Goal: Task Accomplishment & Management: Manage account settings

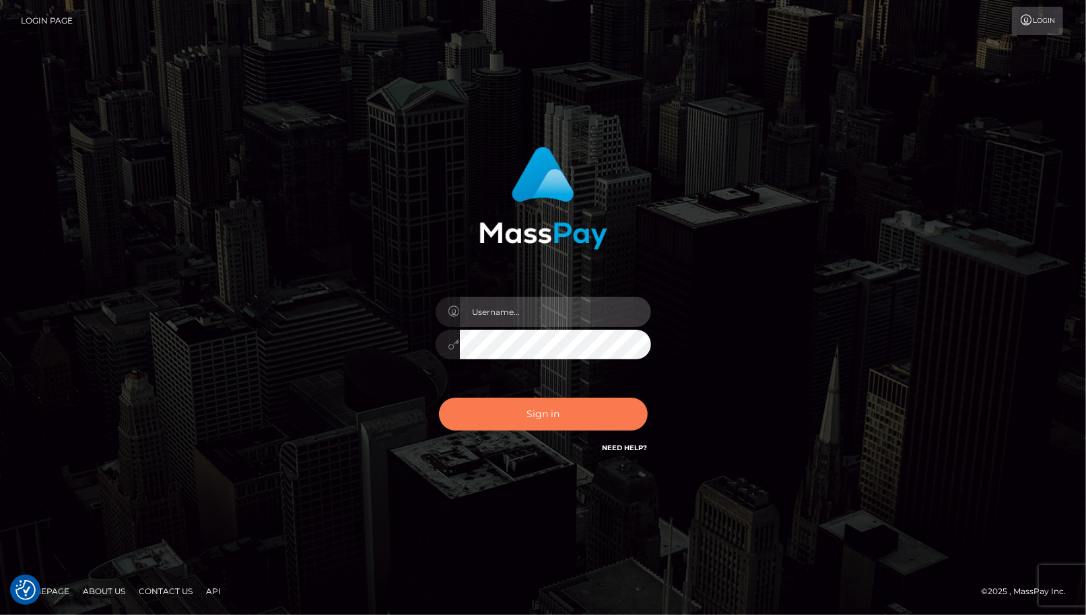
type input "cheli"
click at [538, 425] on button "Sign in" at bounding box center [543, 414] width 209 height 33
type input "cheli"
drag, startPoint x: 570, startPoint y: 405, endPoint x: 563, endPoint y: 404, distance: 6.9
click at [570, 405] on button "Sign in" at bounding box center [543, 414] width 209 height 33
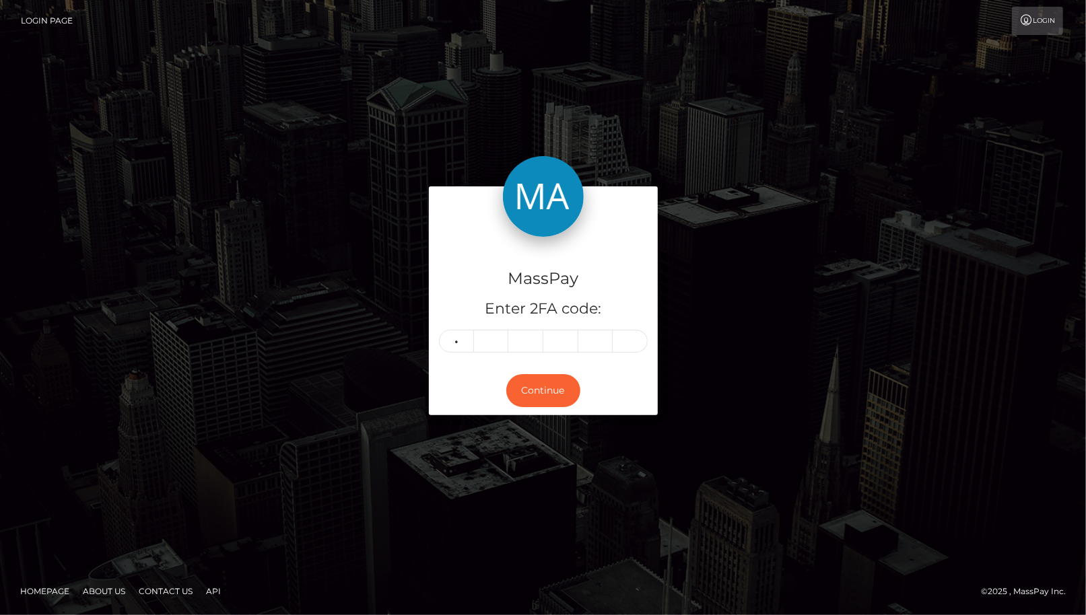
type input "1"
type input "0"
type input "1"
type input "3"
type input "0"
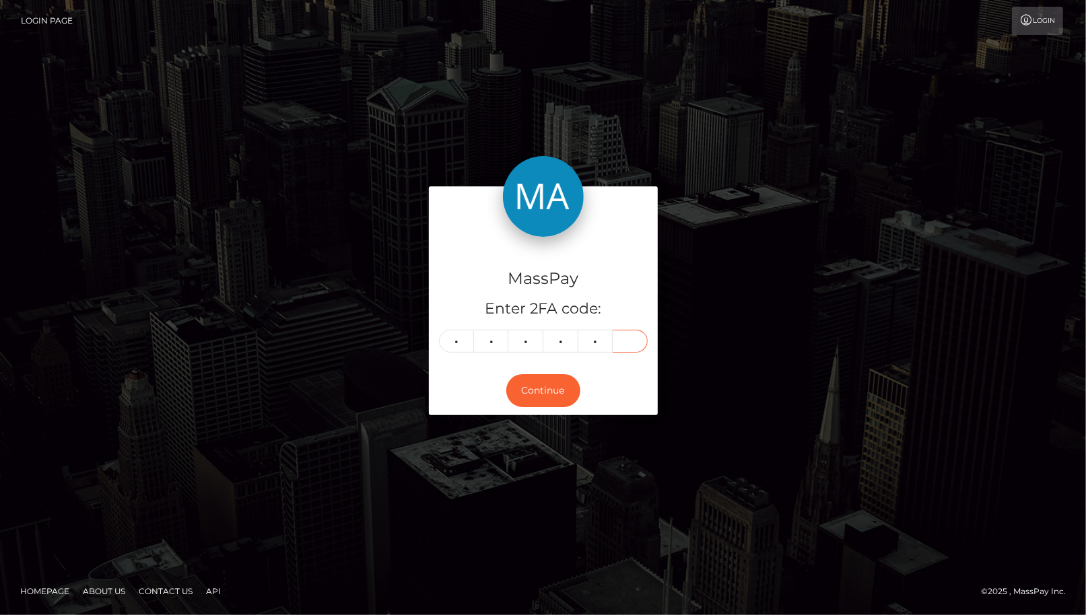
type input "7"
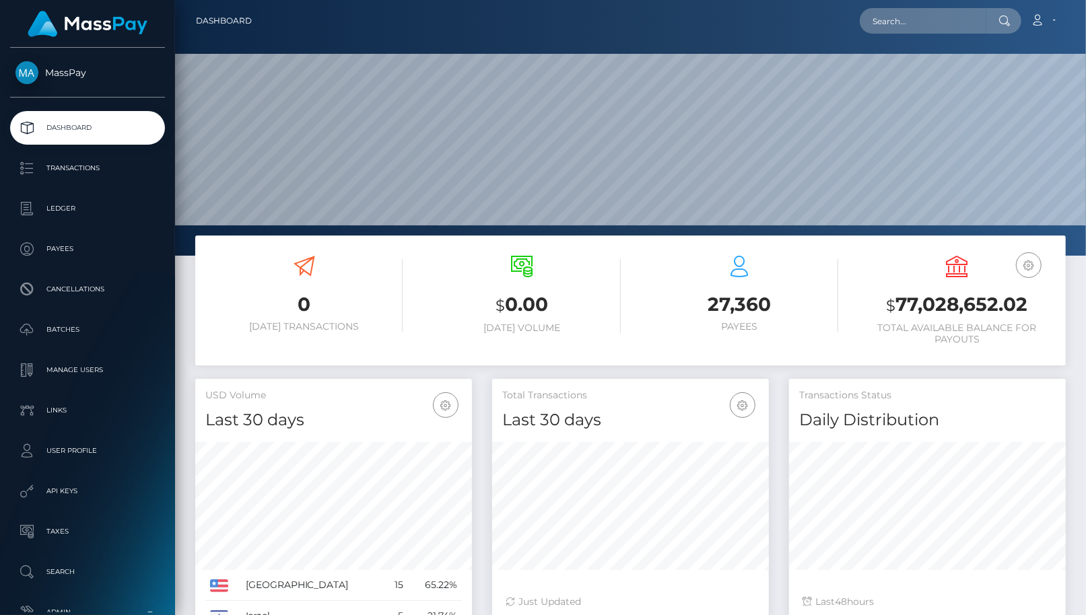
scroll to position [238, 277]
